Goal: Transaction & Acquisition: Purchase product/service

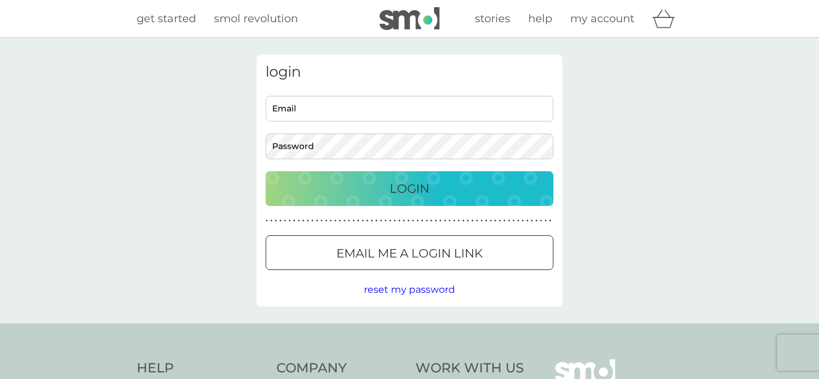
click at [334, 107] on input "Email" at bounding box center [410, 109] width 288 height 26
type input "[PERSON_NAME][EMAIL_ADDRESS][DOMAIN_NAME]"
click at [266, 171] on button "Login" at bounding box center [410, 188] width 288 height 35
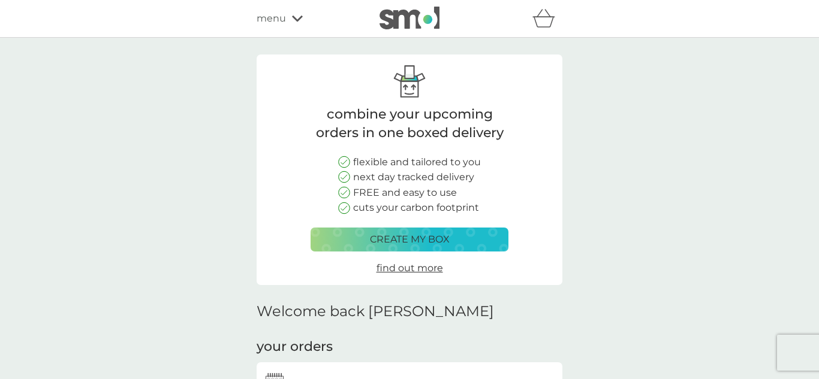
click at [383, 245] on p "create my box" at bounding box center [410, 240] width 80 height 16
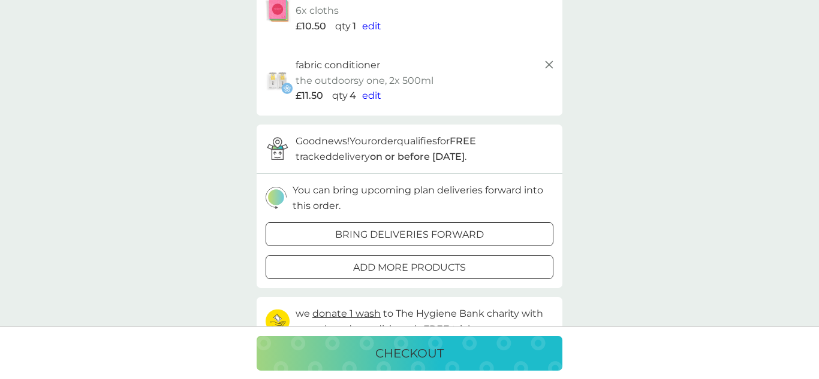
scroll to position [136, 0]
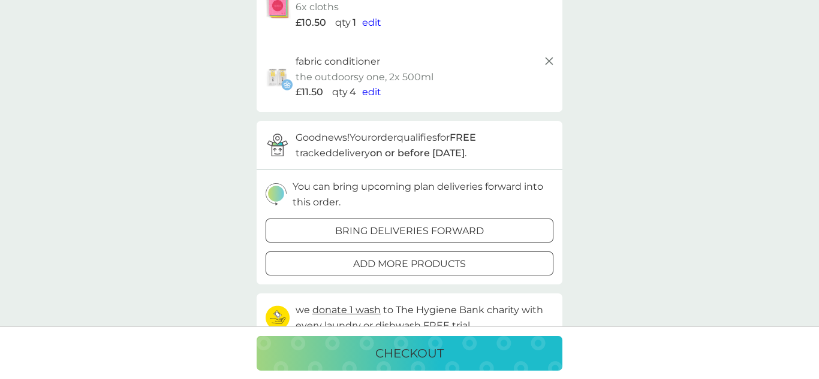
click at [426, 270] on div at bounding box center [409, 264] width 43 height 13
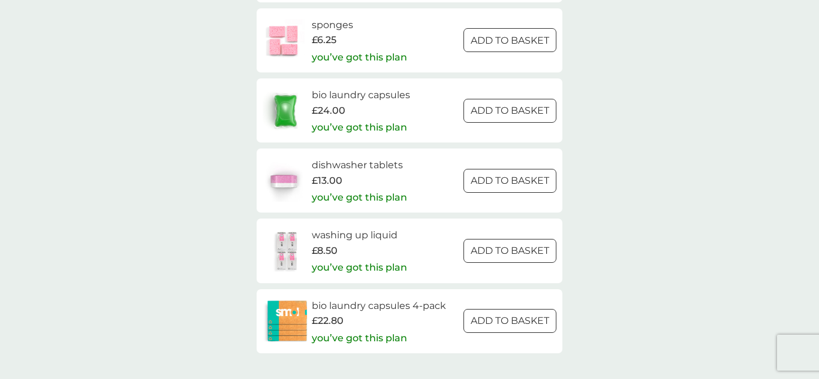
scroll to position [1809, 0]
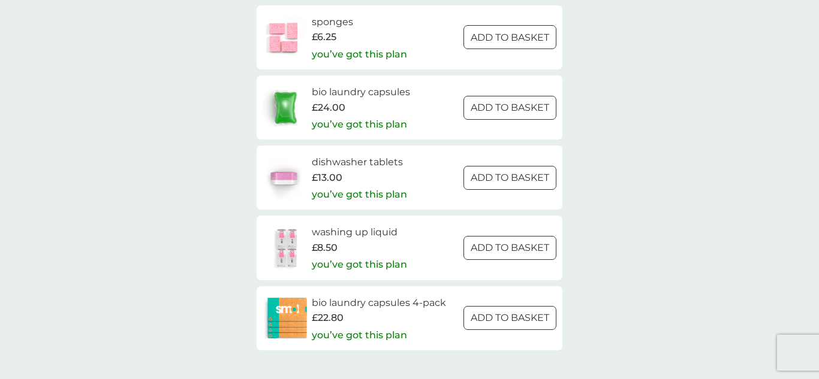
click at [504, 111] on div at bounding box center [510, 107] width 43 height 13
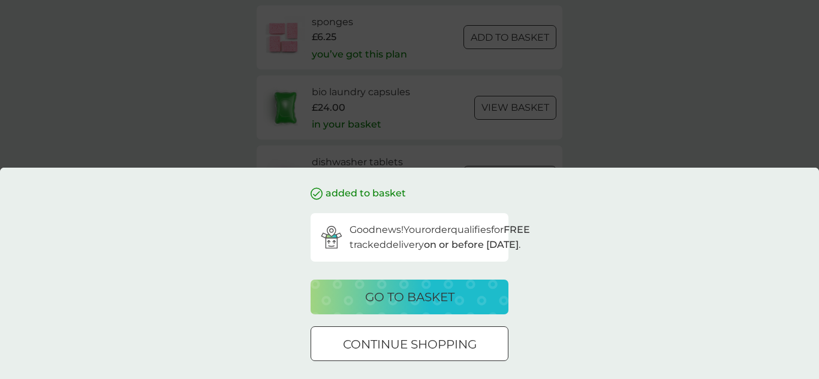
click at [421, 335] on p "continue shopping" at bounding box center [410, 344] width 134 height 19
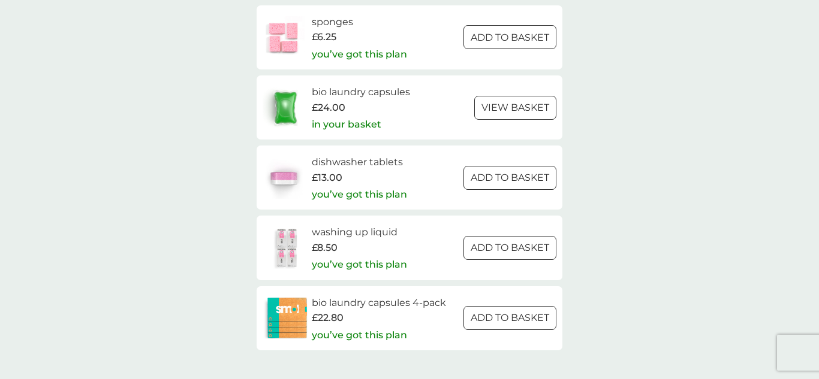
click at [495, 254] on div at bounding box center [510, 248] width 43 height 13
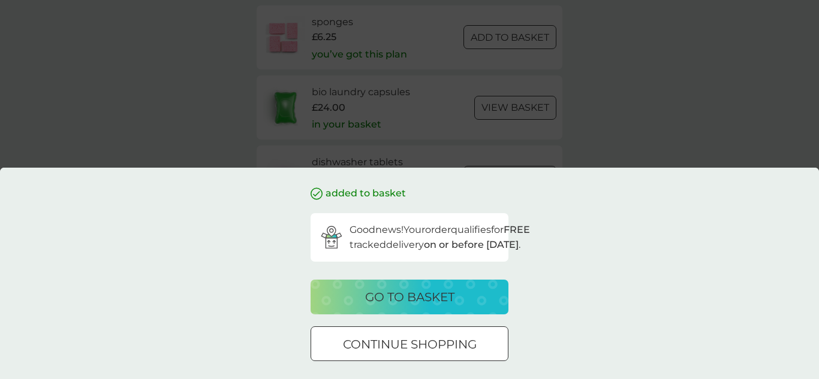
click at [396, 345] on div at bounding box center [395, 344] width 2 height 2
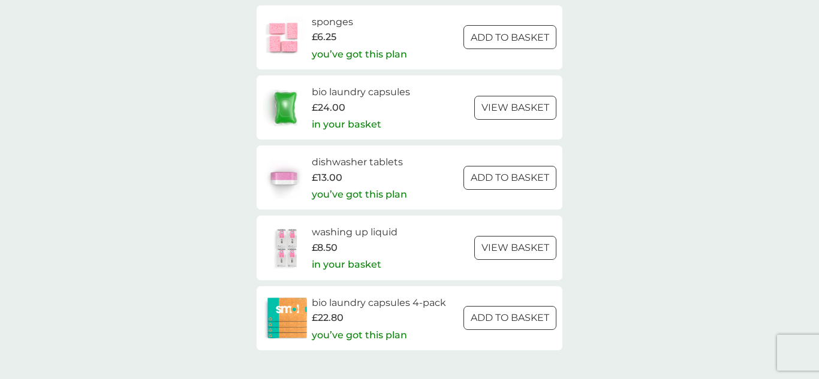
click at [471, 316] on p "ADD TO BASKET" at bounding box center [510, 319] width 79 height 16
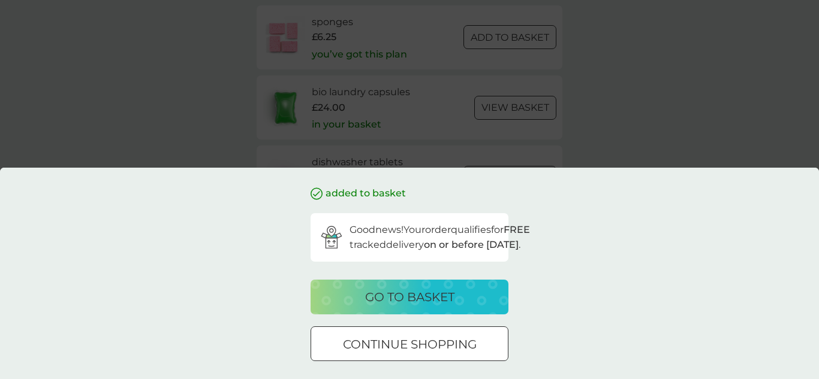
click at [445, 295] on p "go to basket" at bounding box center [409, 297] width 89 height 19
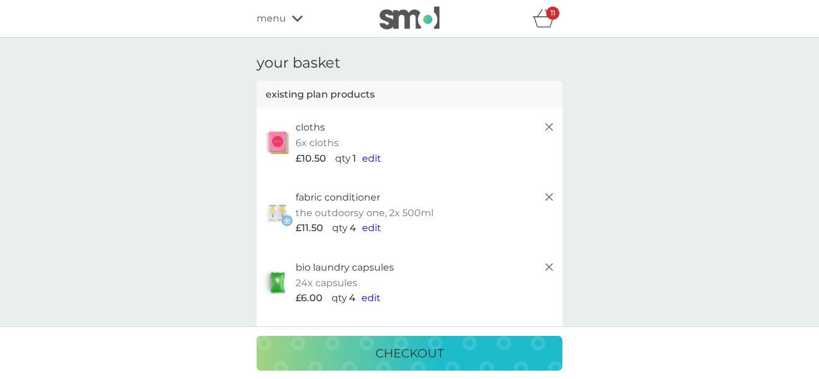
click at [400, 344] on p "checkout" at bounding box center [409, 353] width 68 height 19
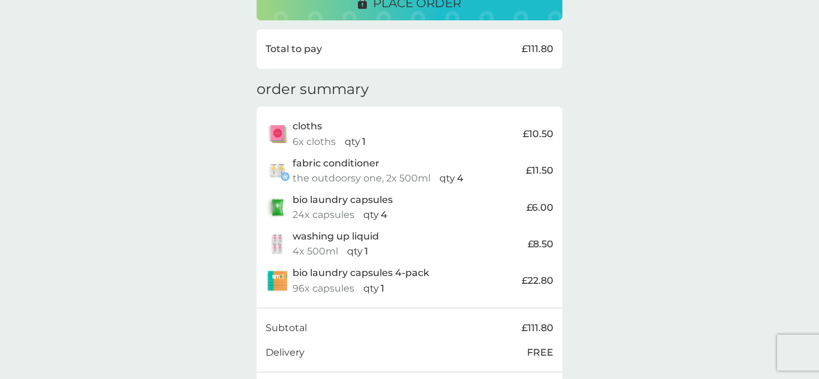
scroll to position [336, 0]
click at [345, 208] on p "24x capsules" at bounding box center [324, 214] width 62 height 16
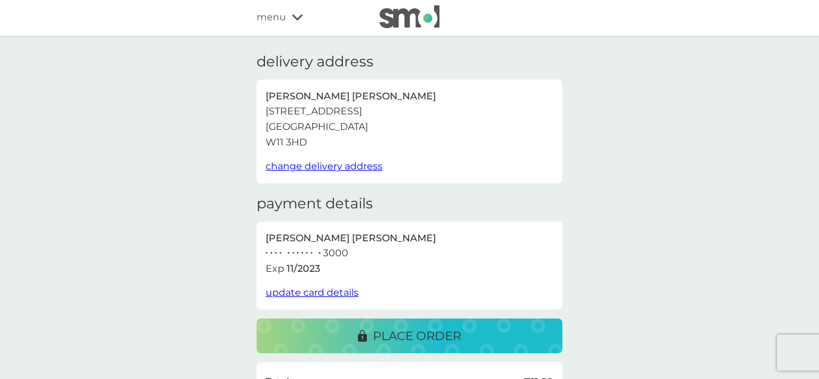
scroll to position [0, 0]
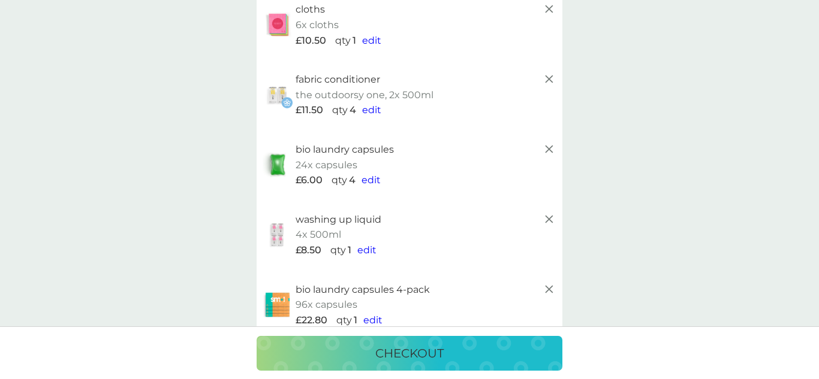
scroll to position [119, 0]
click at [542, 150] on icon at bounding box center [549, 148] width 14 height 14
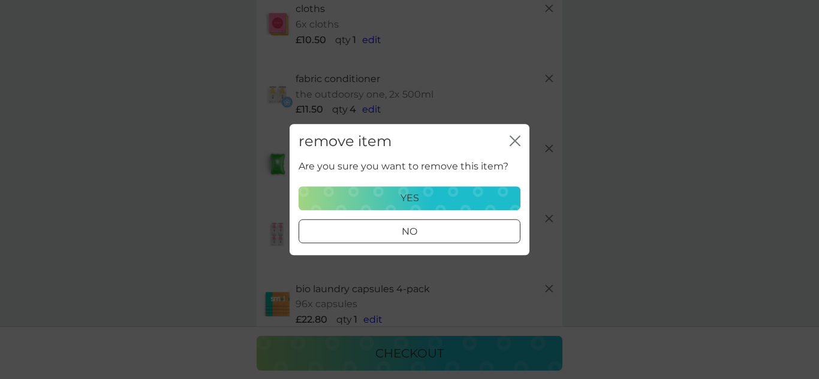
click at [379, 191] on div "yes" at bounding box center [409, 199] width 206 height 16
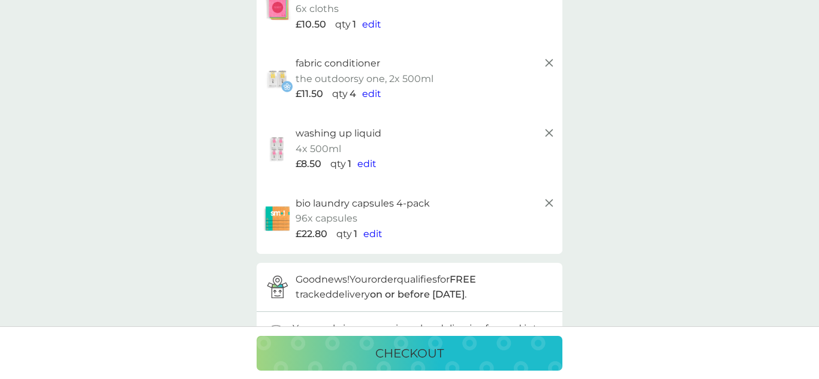
scroll to position [125, 0]
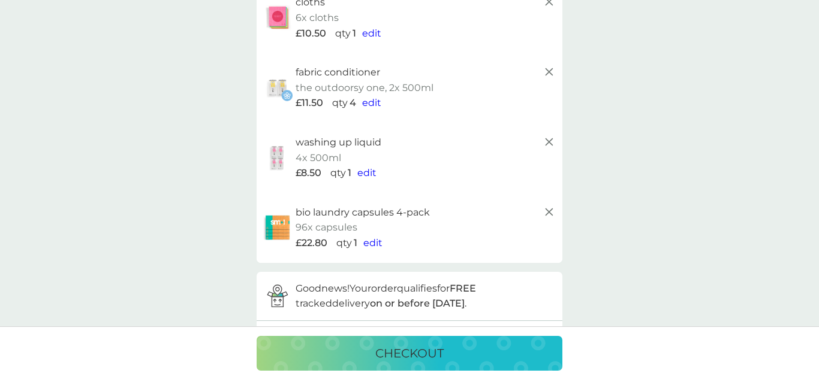
click at [412, 354] on p "checkout" at bounding box center [409, 353] width 68 height 19
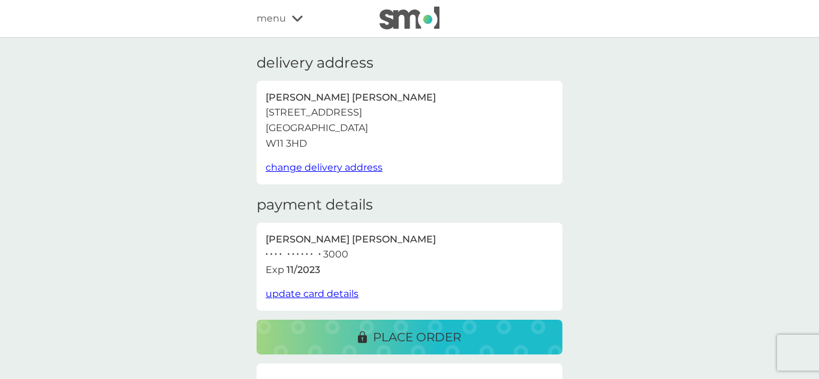
click at [369, 167] on span "change delivery address" at bounding box center [324, 167] width 117 height 11
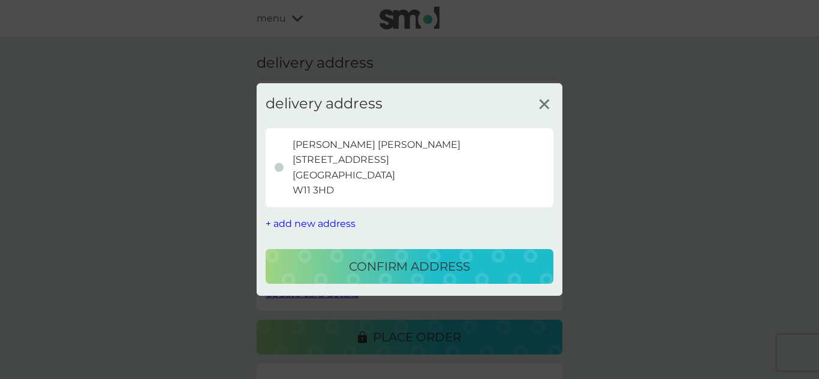
click at [313, 222] on span "+ add new address" at bounding box center [311, 223] width 90 height 11
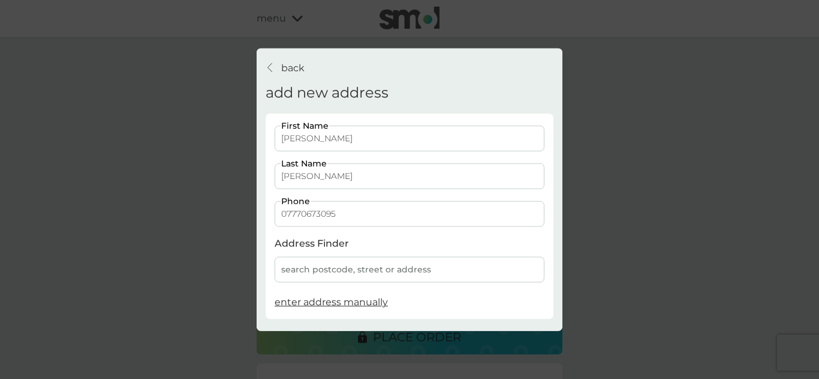
click at [363, 266] on div "search postcode, street or address" at bounding box center [410, 270] width 270 height 26
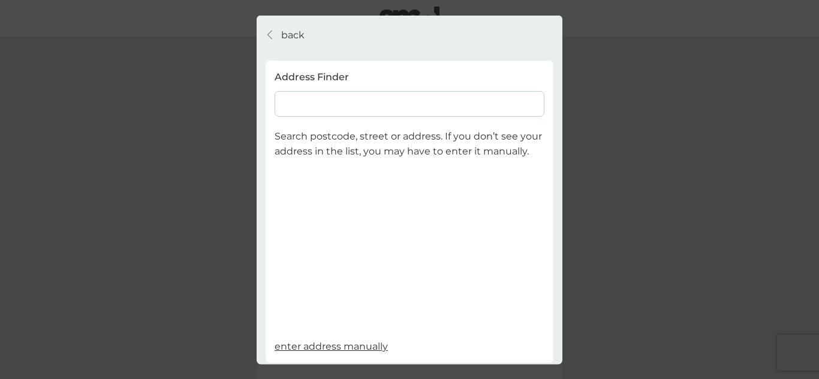
click at [347, 104] on input at bounding box center [410, 104] width 270 height 26
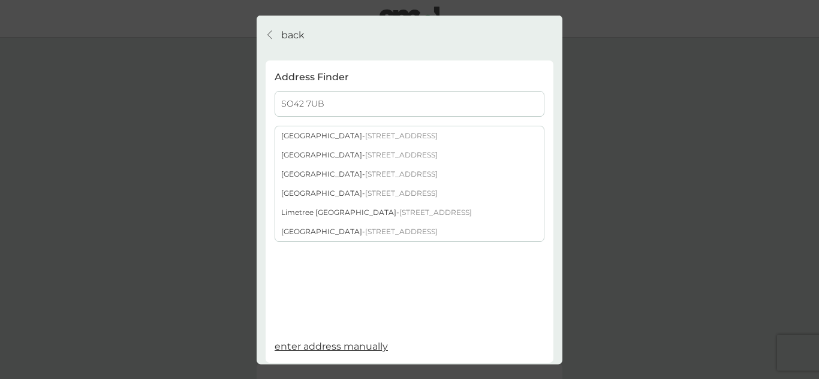
type input "SO42 7UB"
click at [430, 158] on span "[STREET_ADDRESS]" at bounding box center [401, 154] width 73 height 9
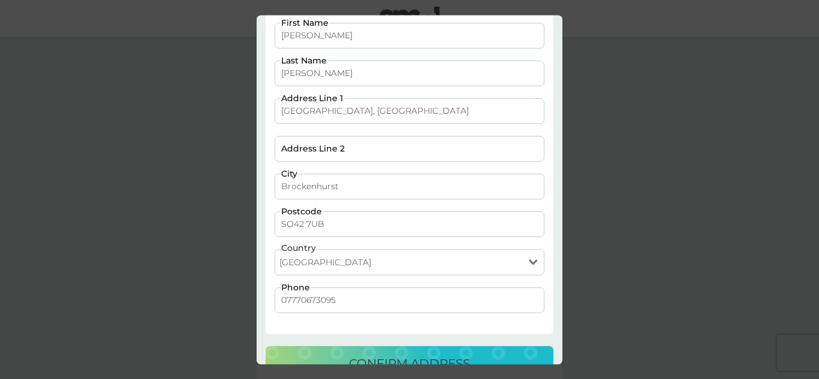
scroll to position [98, 0]
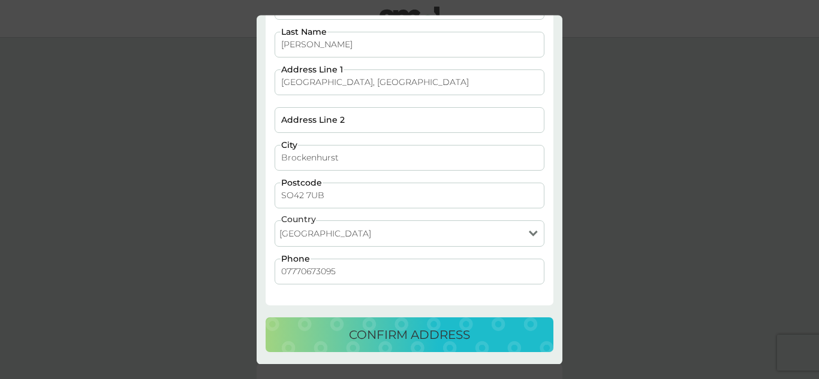
click at [376, 332] on p "confirm address" at bounding box center [409, 334] width 121 height 19
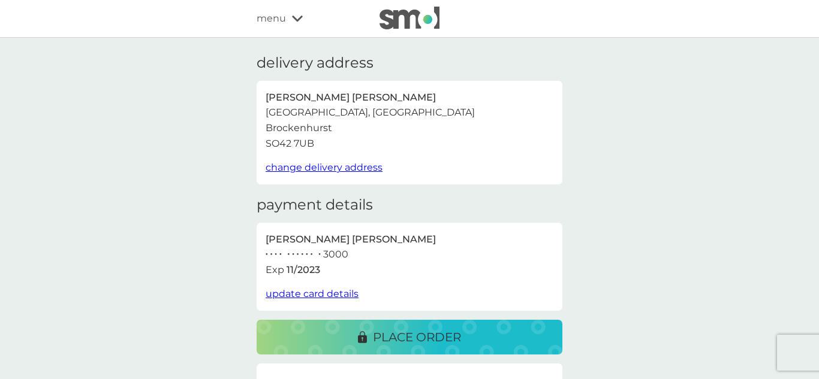
click at [376, 333] on p "place order" at bounding box center [417, 337] width 88 height 19
